Goal: Find specific page/section: Find specific page/section

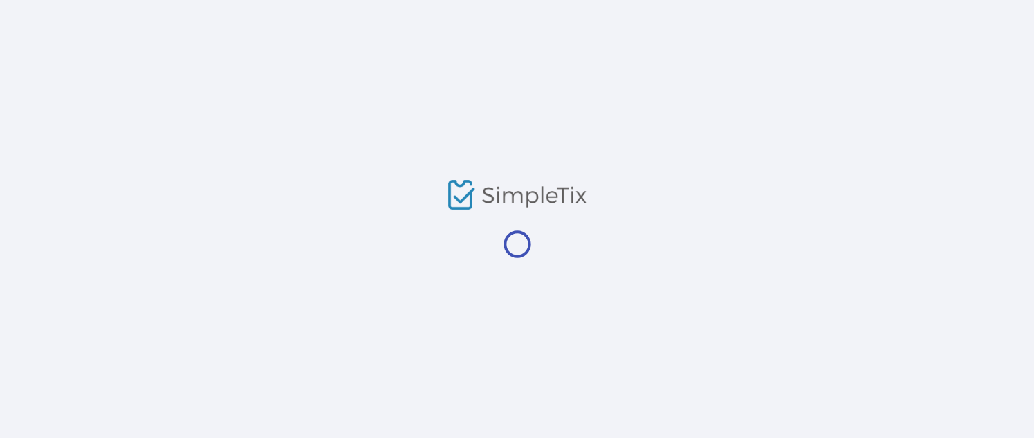
scroll to position [62, 0]
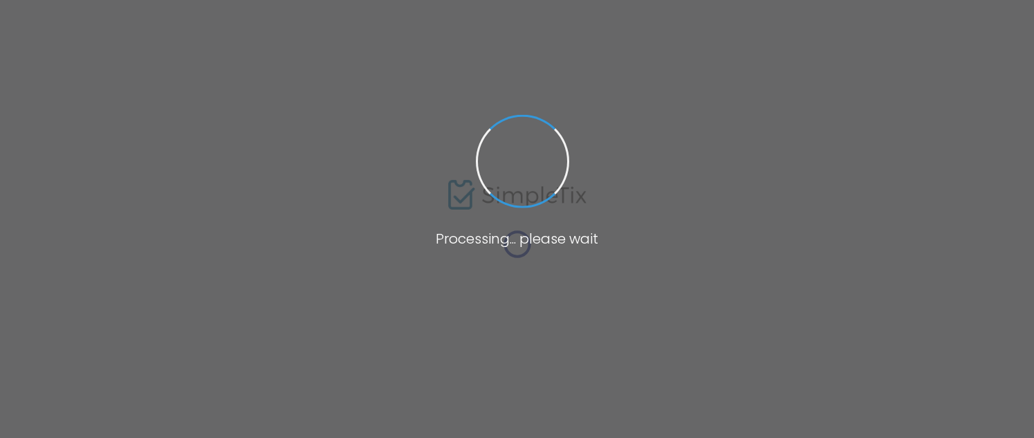
scroll to position [62, 0]
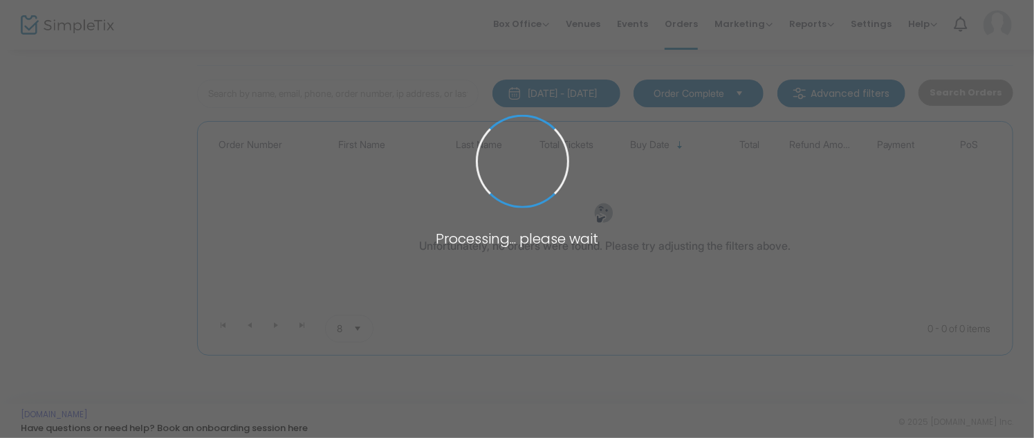
click at [404, 65] on span at bounding box center [517, 219] width 1034 height 438
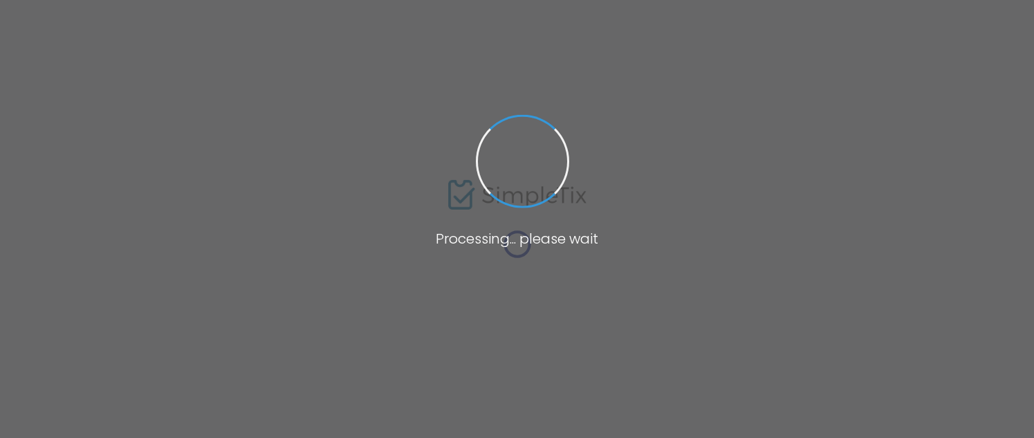
scroll to position [62, 0]
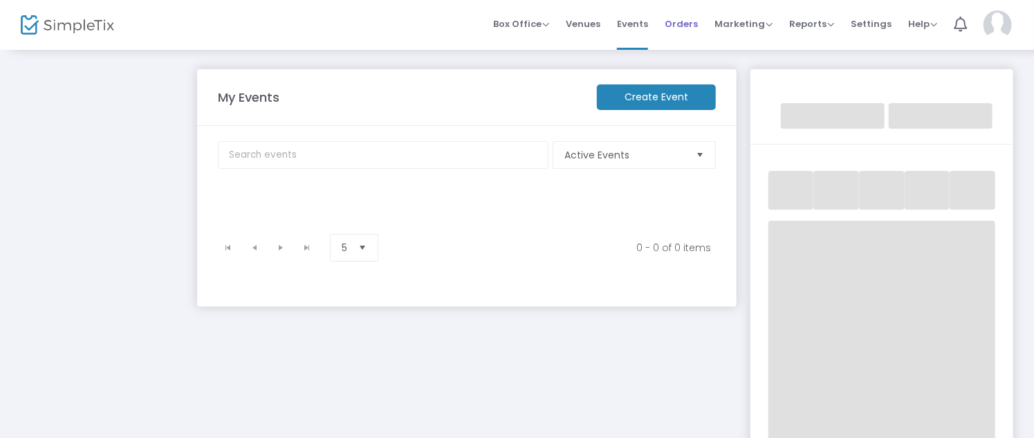
click at [692, 22] on span "Orders" at bounding box center [681, 23] width 33 height 35
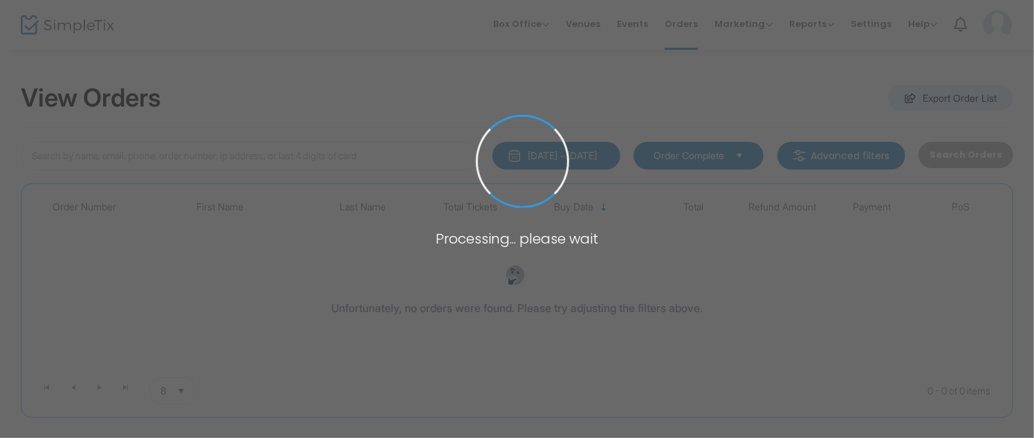
click at [666, 108] on span at bounding box center [517, 219] width 1034 height 438
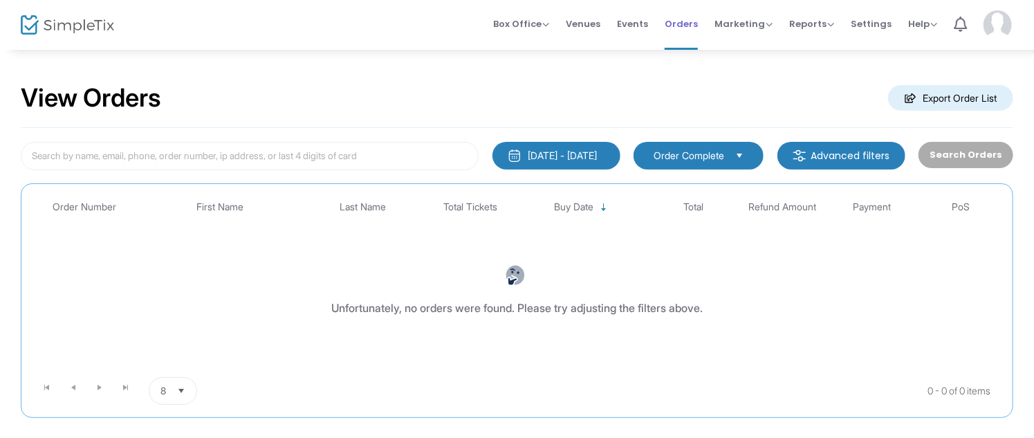
click at [683, 19] on span "Orders" at bounding box center [681, 23] width 33 height 35
